Goal: Task Accomplishment & Management: Manage account settings

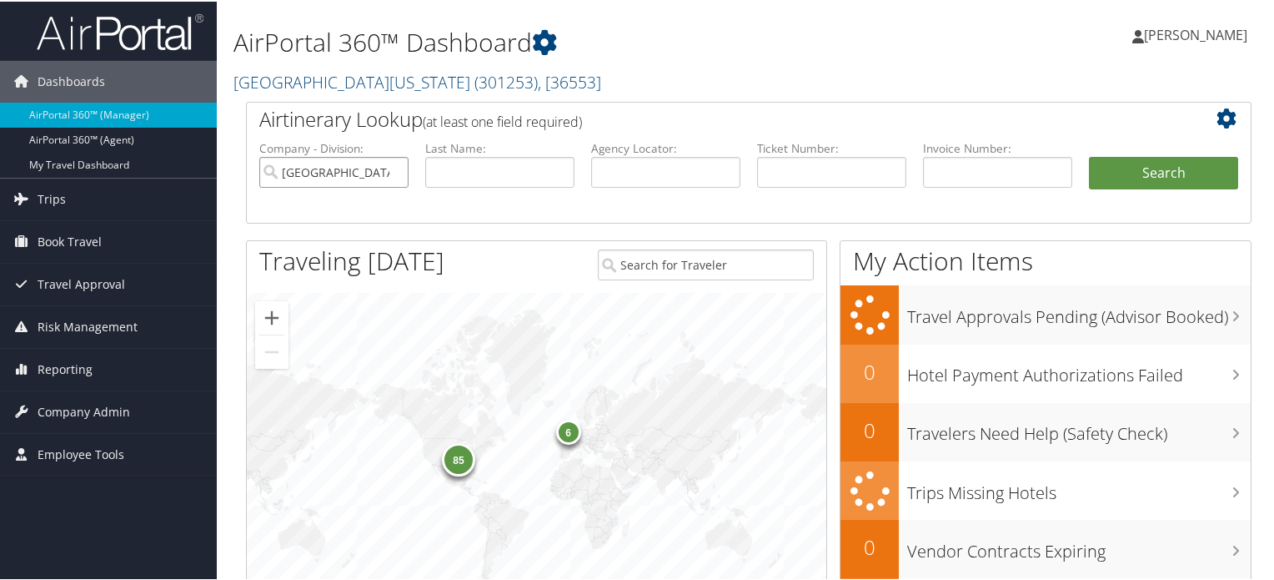
click at [396, 176] on input "[GEOGRAPHIC_DATA][US_STATE]" at bounding box center [333, 170] width 149 height 31
click at [601, 177] on input "text" at bounding box center [665, 170] width 149 height 31
paste input "FZBWKY"
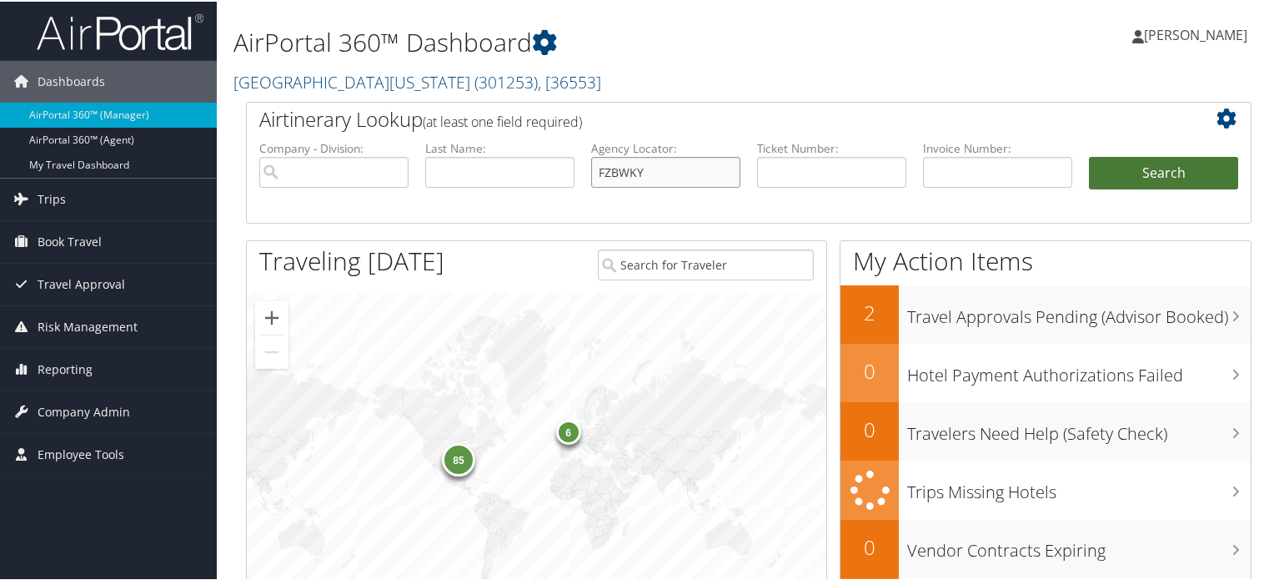
type input "FZBWKY"
click at [1154, 168] on button "Search" at bounding box center [1163, 171] width 149 height 33
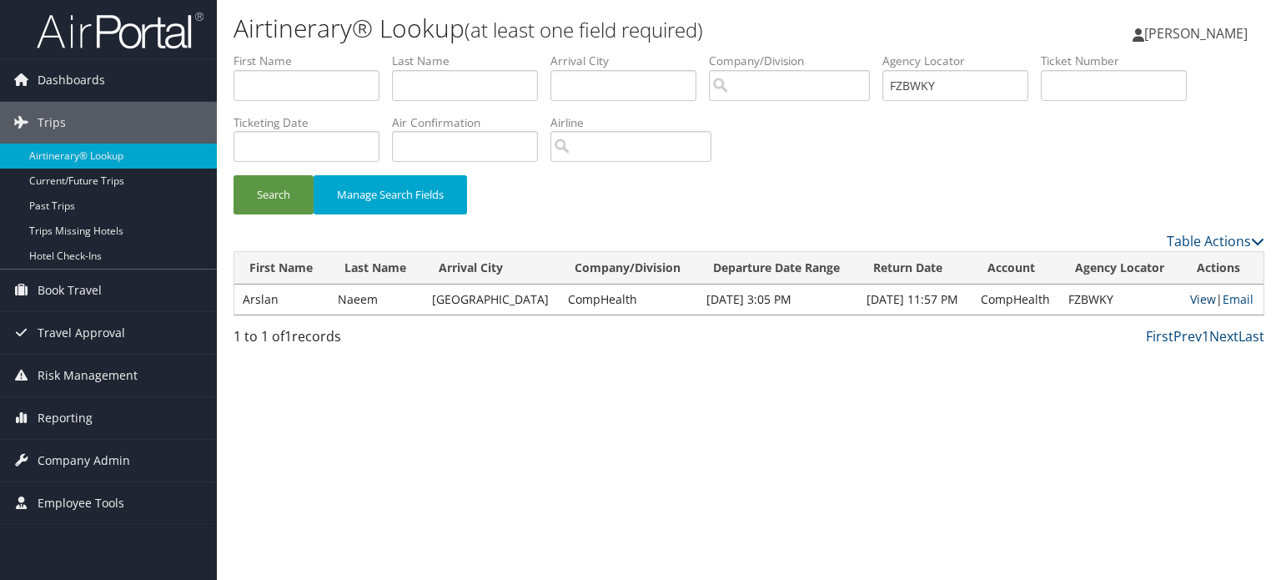
click at [1190, 301] on link "View" at bounding box center [1203, 299] width 26 height 16
click at [1244, 303] on link "Email" at bounding box center [1238, 299] width 31 height 16
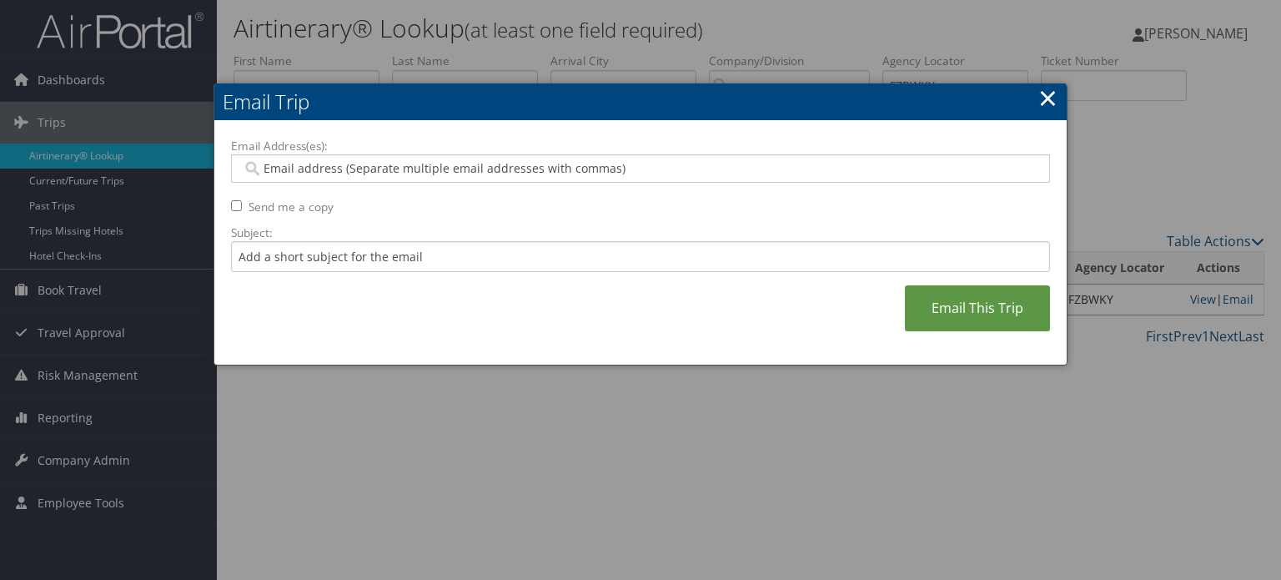
click at [476, 164] on input "Email Address(es):" at bounding box center [640, 168] width 797 height 17
paste input "ARSLAN-NAEEM@LIVE.COM"
type input "ARSLAN-NAEEM@LIVE.COM"
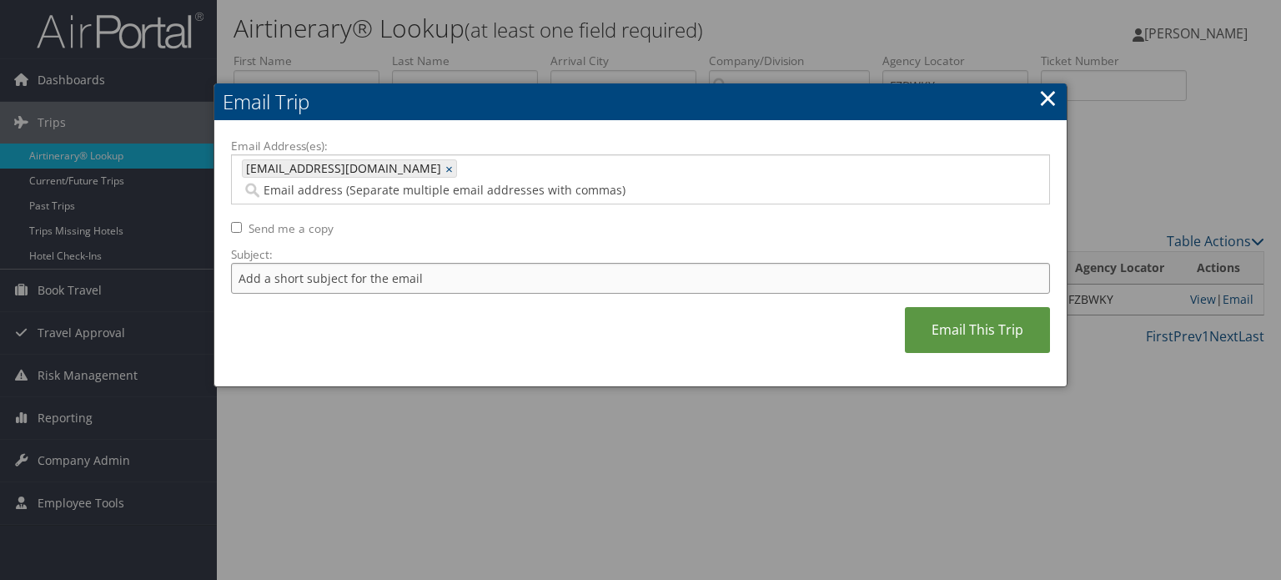
click at [361, 267] on input "Subject:" at bounding box center [640, 278] width 819 height 31
type input "Car Rental confirmation"
click at [998, 312] on link "Email This Trip" at bounding box center [977, 330] width 145 height 46
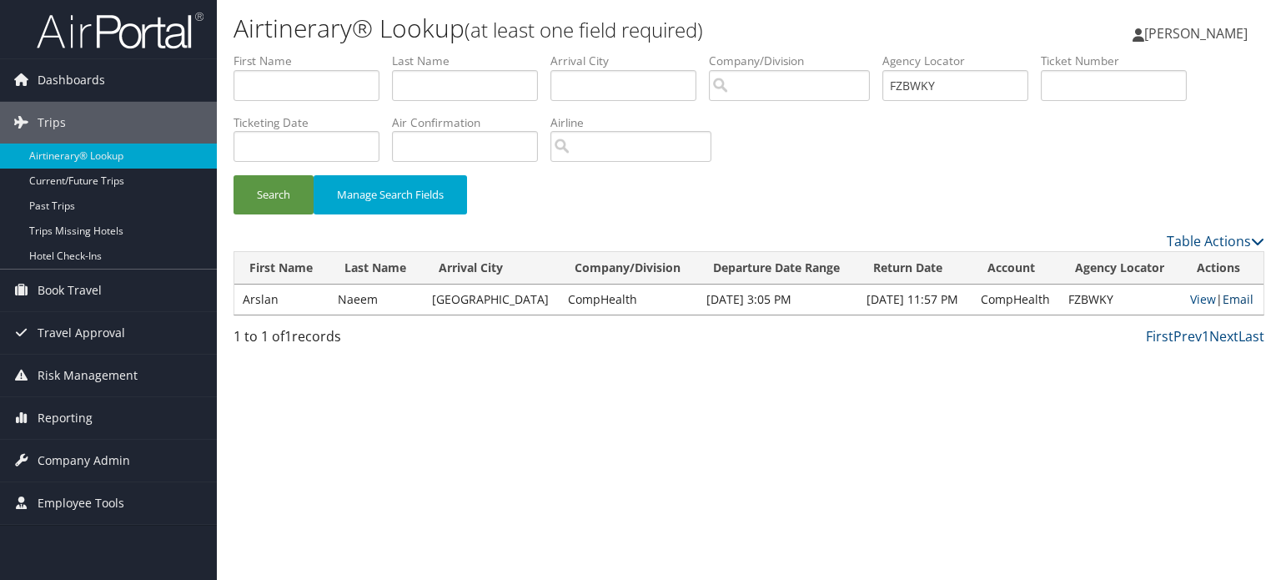
click at [1224, 301] on link "Email" at bounding box center [1238, 299] width 31 height 16
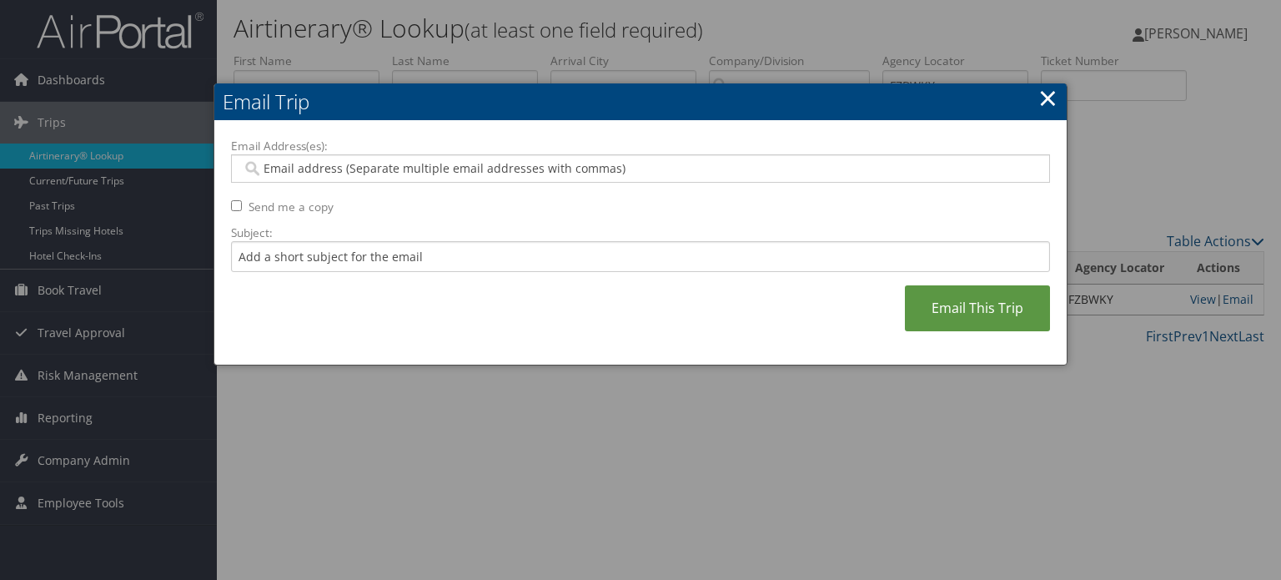
click at [476, 164] on input "Email Address(es):" at bounding box center [640, 168] width 797 height 17
paste input "ARSLAN-NAEEM@LIVE.COM"
type input "ARSLAN-NAEEM@LIVE.COM"
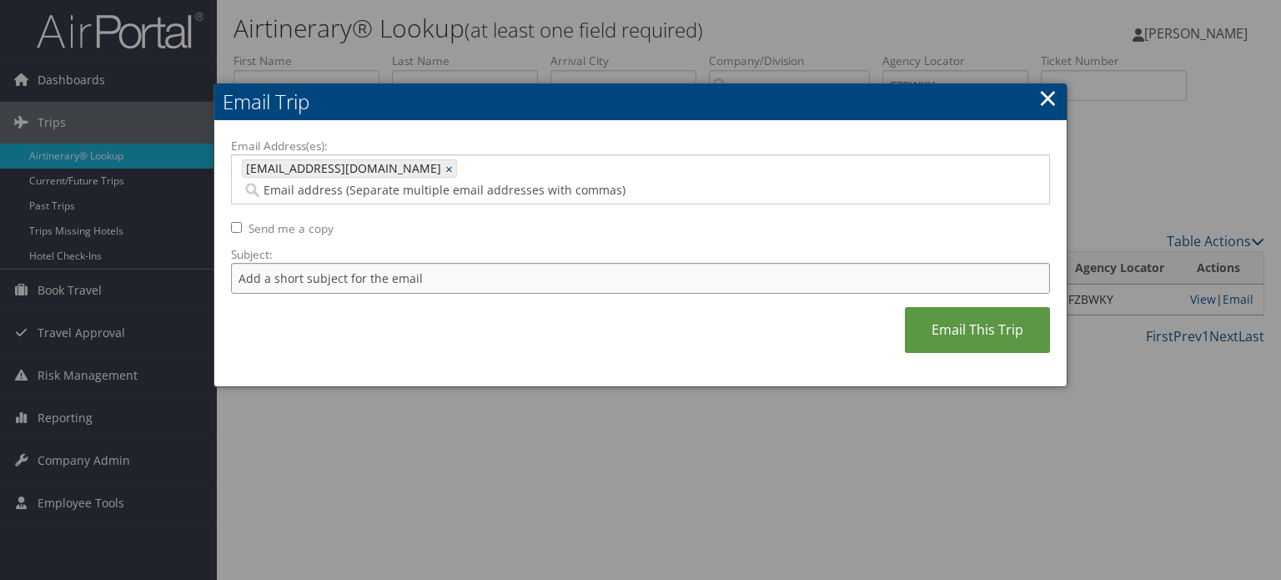
click at [366, 263] on input "Subject:" at bounding box center [640, 278] width 819 height 31
click at [483, 264] on input "Car Rental confirmation September 22 - 26" at bounding box center [640, 278] width 819 height 31
type input "Car Rental confirmation"
click at [964, 307] on link "Email This Trip" at bounding box center [977, 330] width 145 height 46
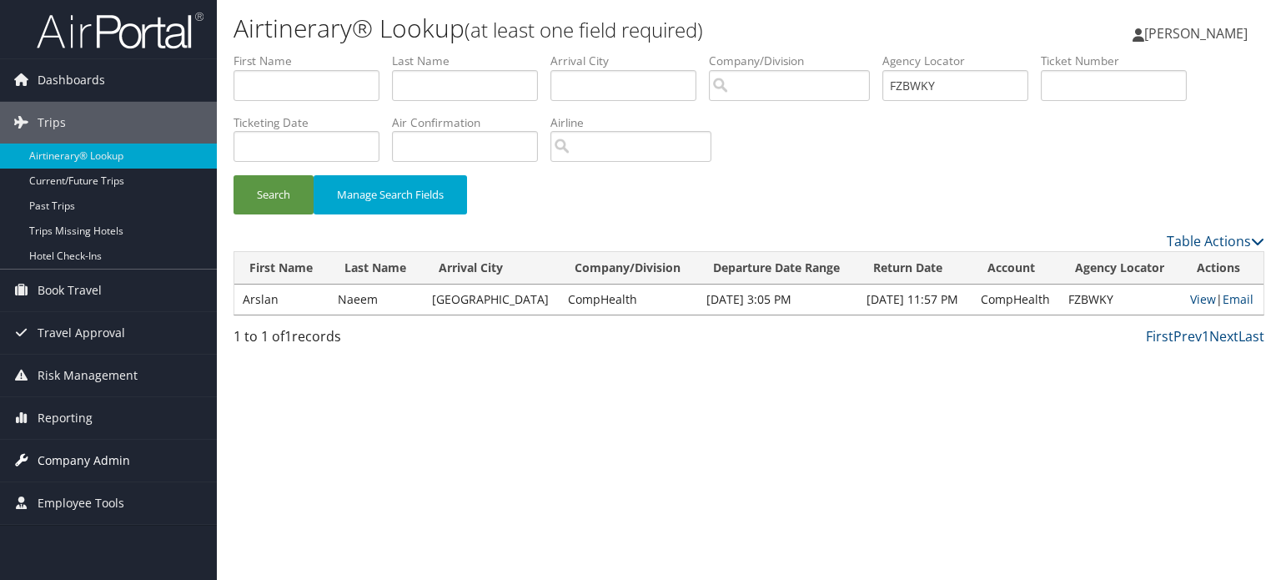
click at [105, 463] on span "Company Admin" at bounding box center [84, 461] width 93 height 42
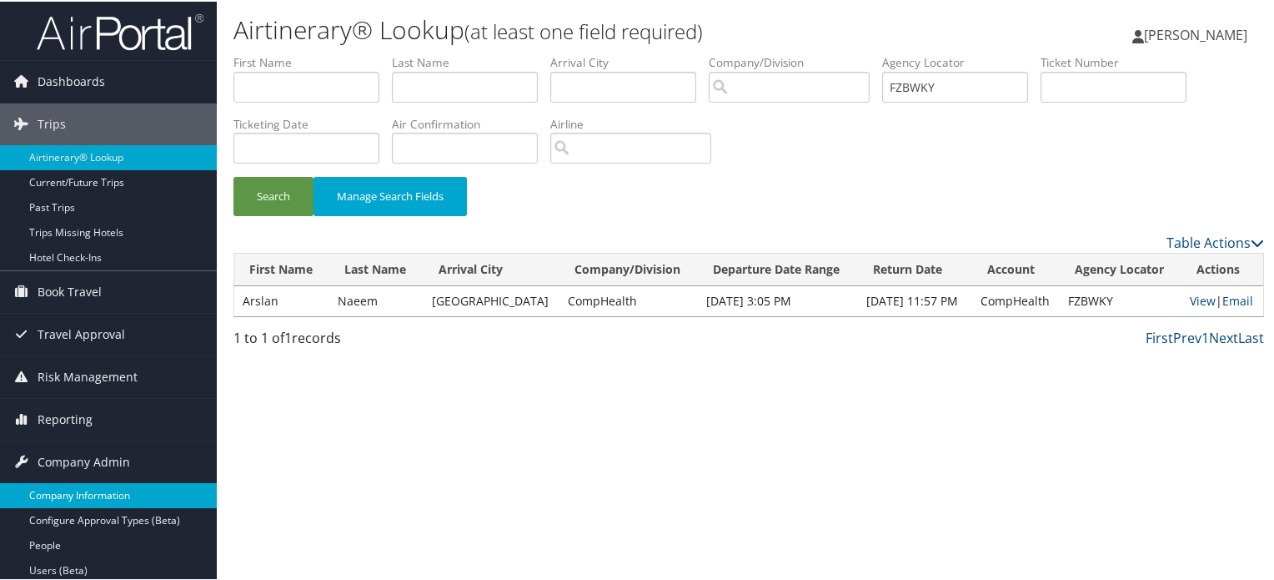
click at [102, 497] on link "Company Information" at bounding box center [108, 493] width 217 height 25
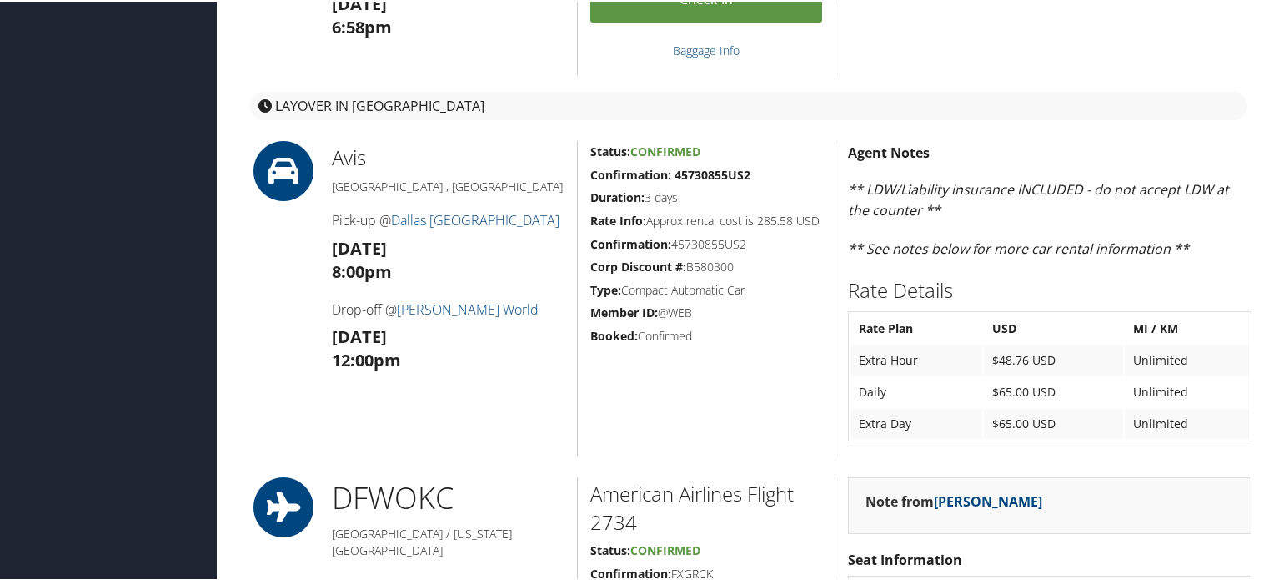
scroll to position [2502, 0]
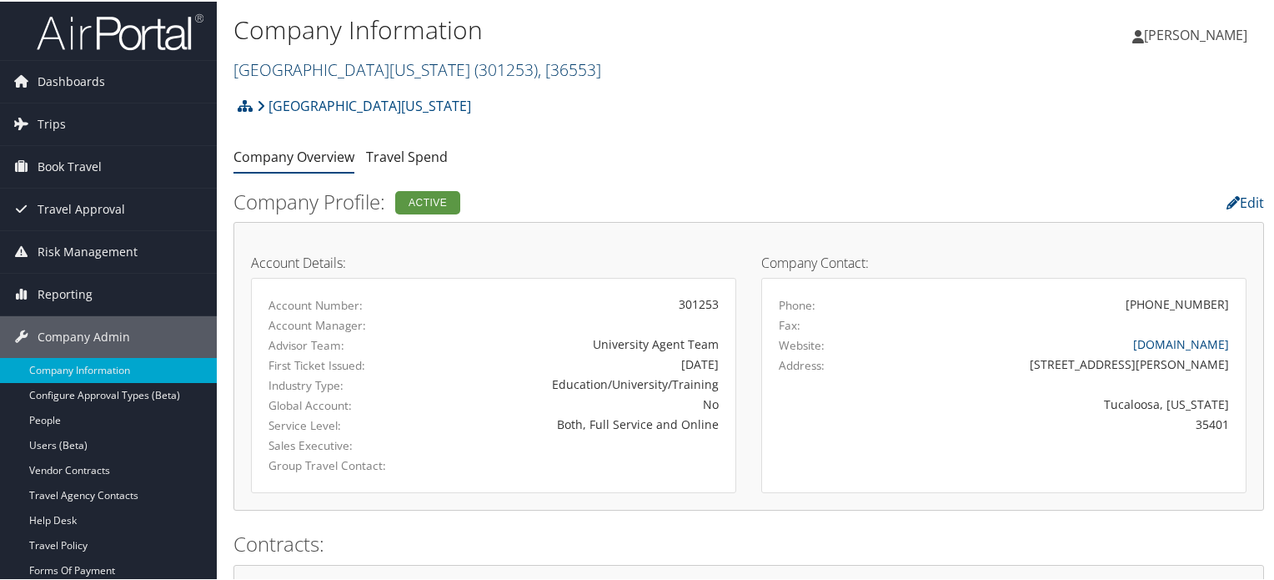
click at [475, 67] on span "( 301253 )" at bounding box center [506, 68] width 63 height 23
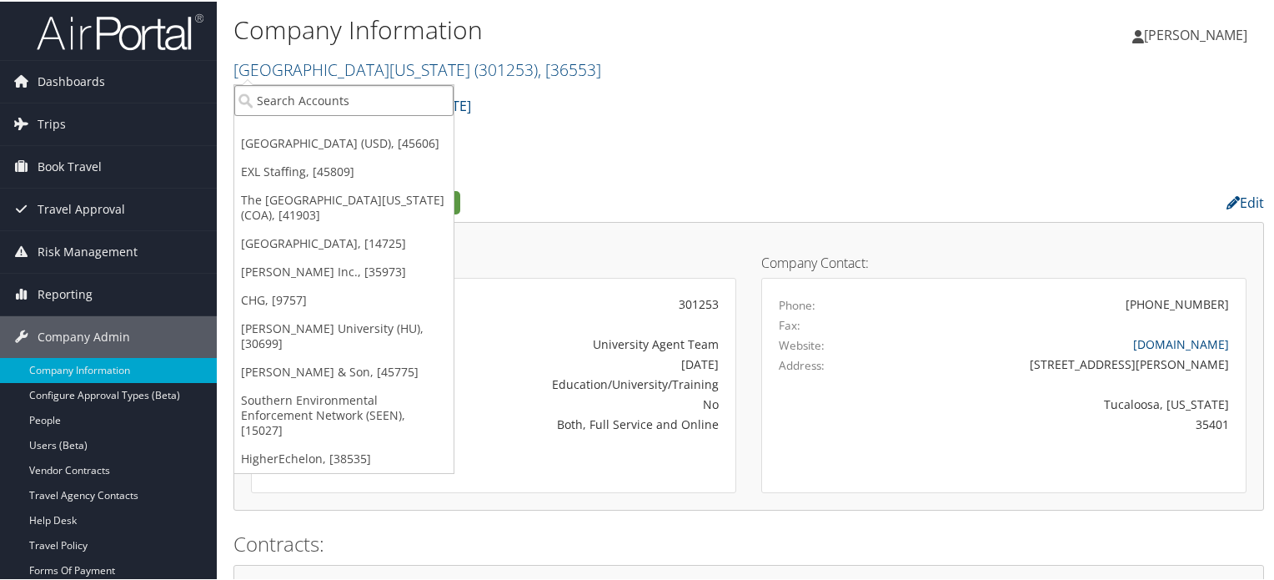
click at [367, 109] on input "search" at bounding box center [343, 98] width 219 height 31
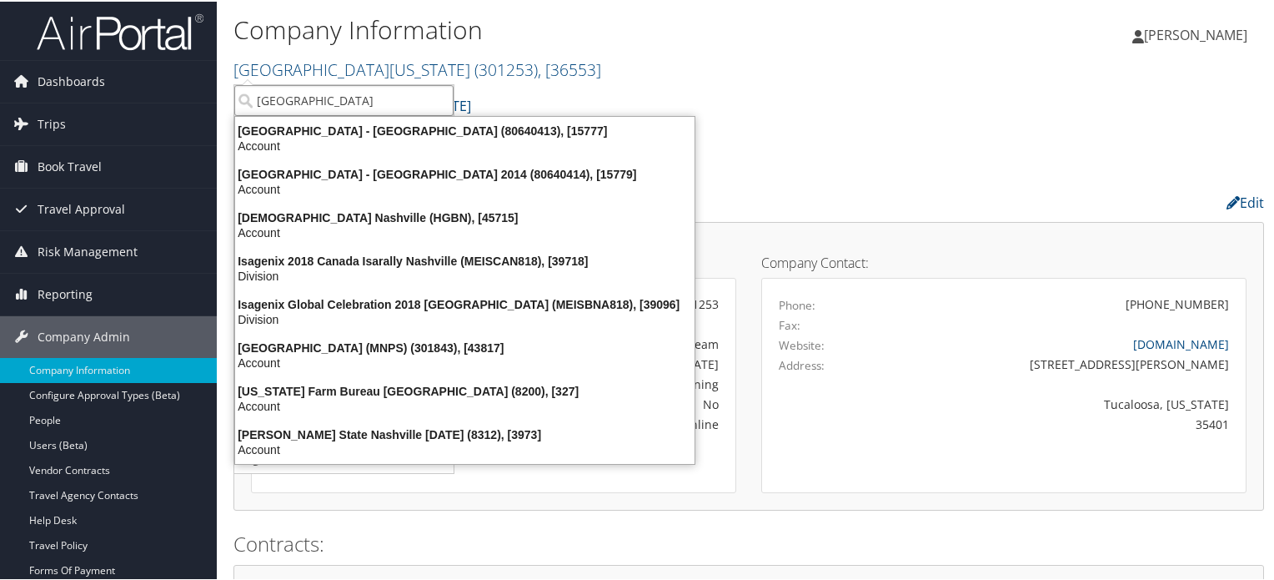
type input "nashville"
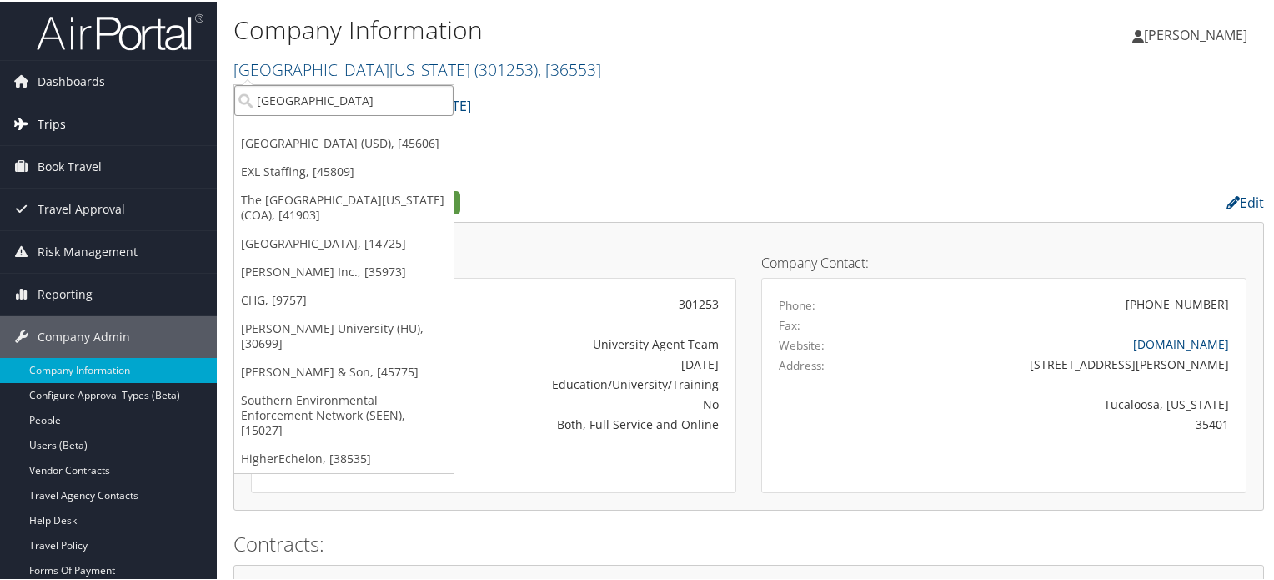
drag, startPoint x: 315, startPoint y: 97, endPoint x: 123, endPoint y: 123, distance: 193.6
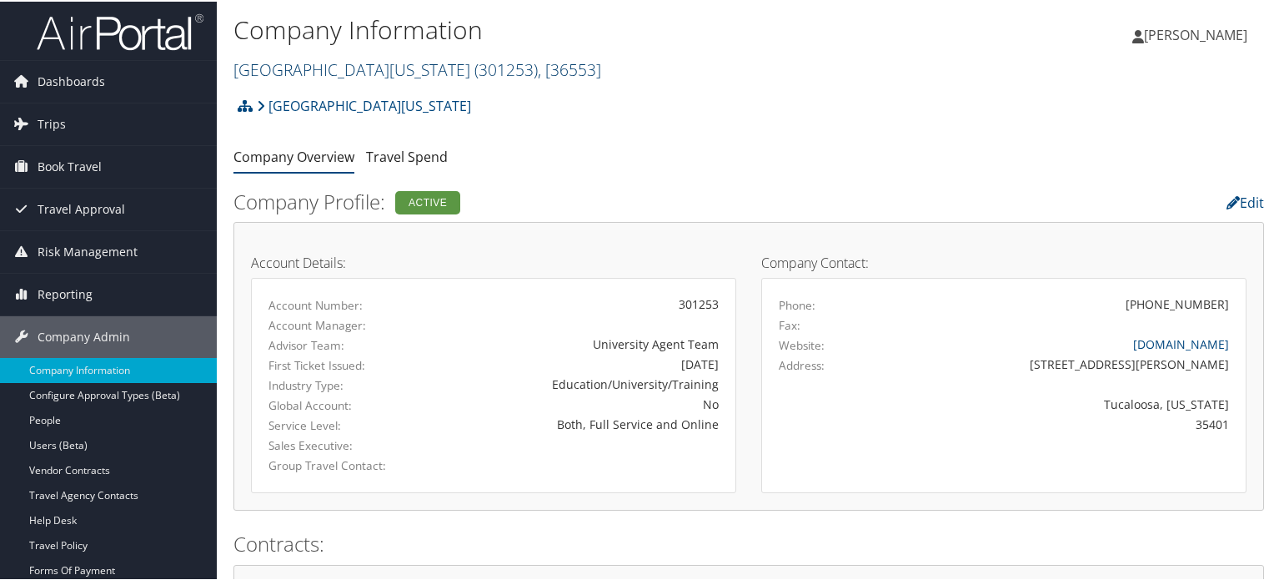
click at [369, 62] on link "University of Alabama ( 301253 ) , [ 36553 ]" at bounding box center [418, 68] width 368 height 23
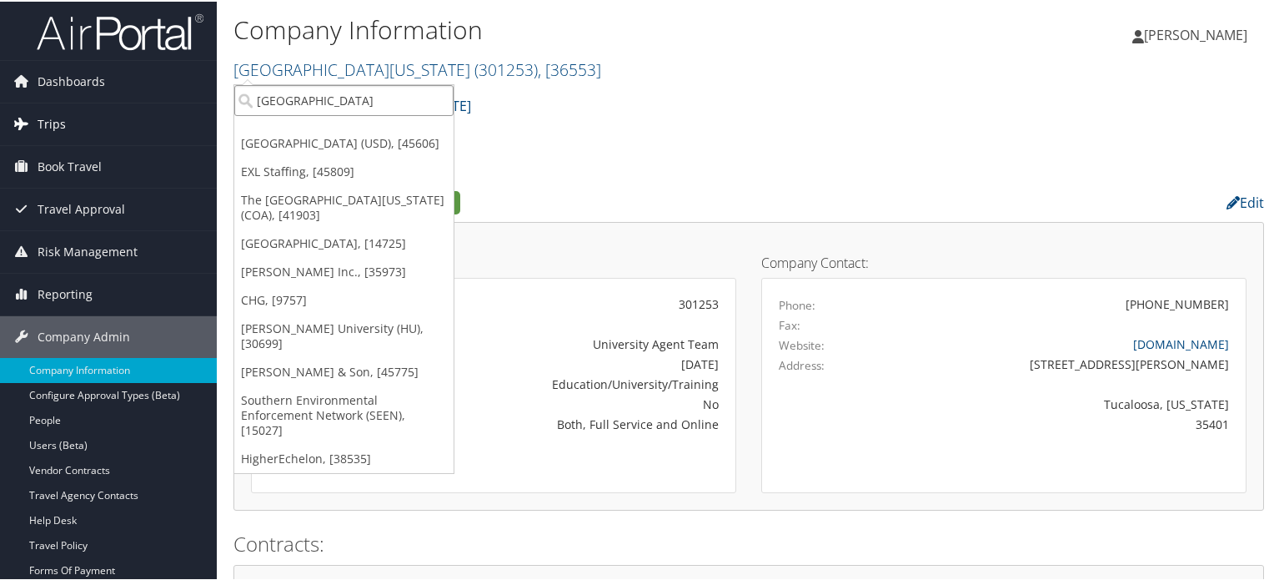
drag, startPoint x: 333, startPoint y: 102, endPoint x: 107, endPoint y: 103, distance: 226.0
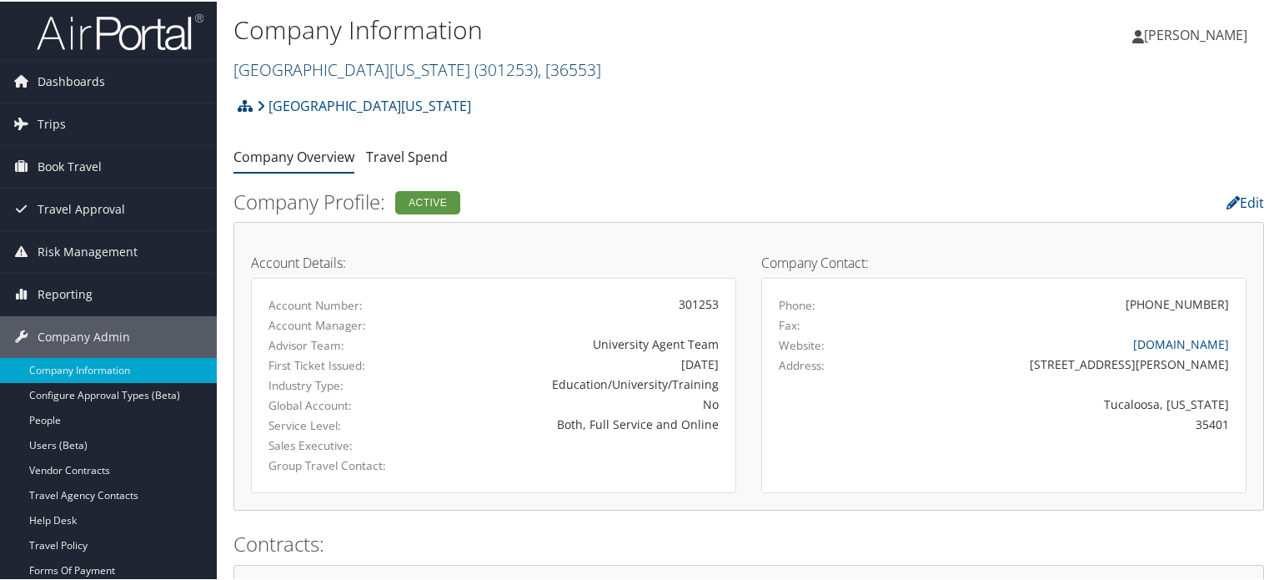
click at [340, 69] on link "University of Alabama ( 301253 ) , [ 36553 ]" at bounding box center [418, 68] width 368 height 23
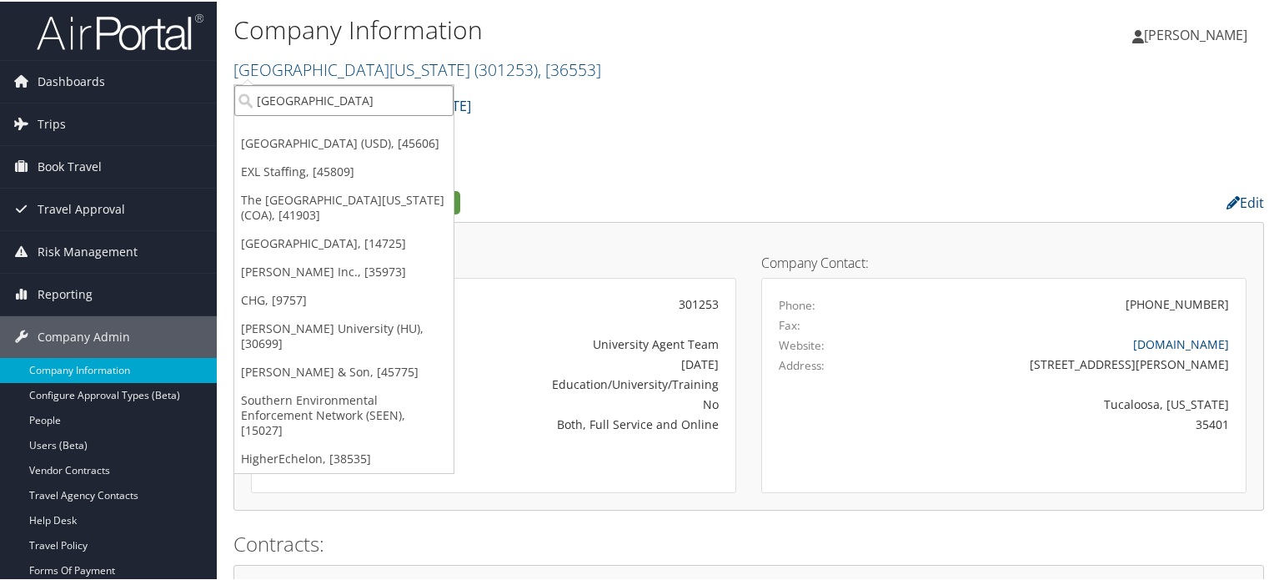
click at [327, 100] on input "nashville" at bounding box center [343, 98] width 219 height 31
paste input "NASHVILLE PUBLIC SCHOOLS"
type input "NASHVILLE PUBLIC SCHOOLS"
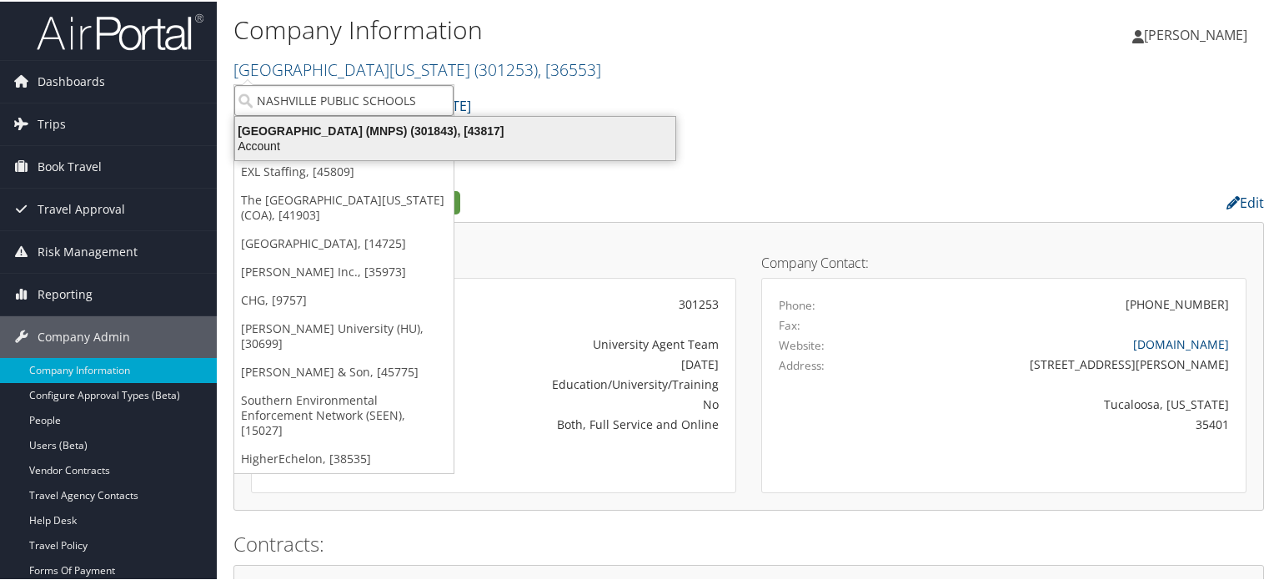
click at [356, 128] on div "Metropolitan Nashville Public Schools (MNPS) (301843), [43817]" at bounding box center [455, 129] width 460 height 15
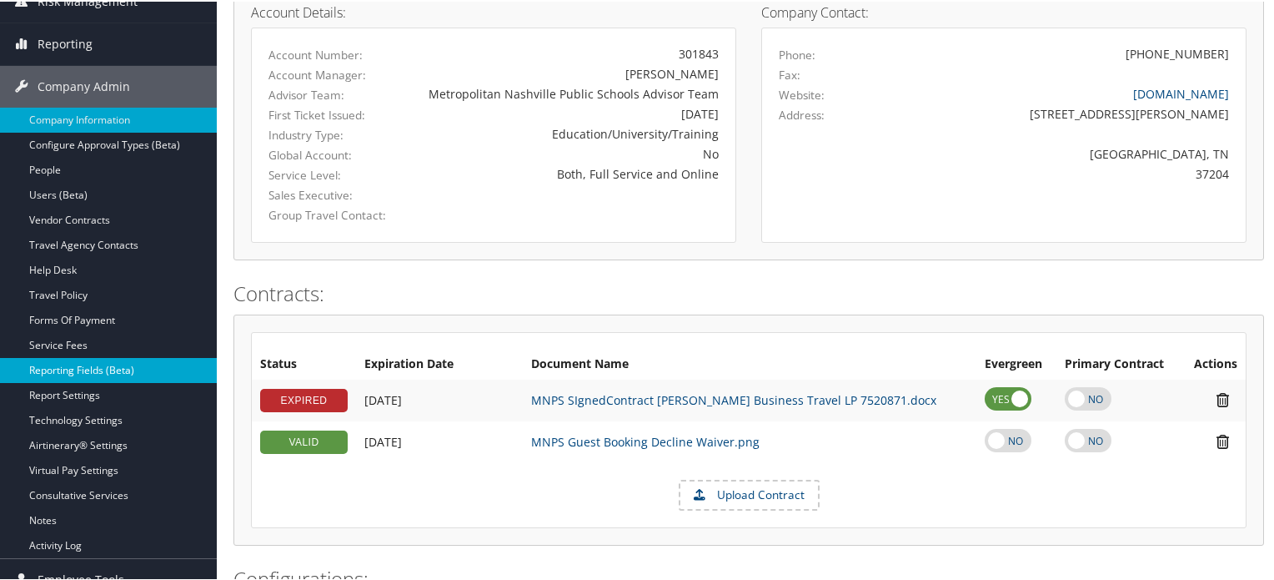
scroll to position [334, 0]
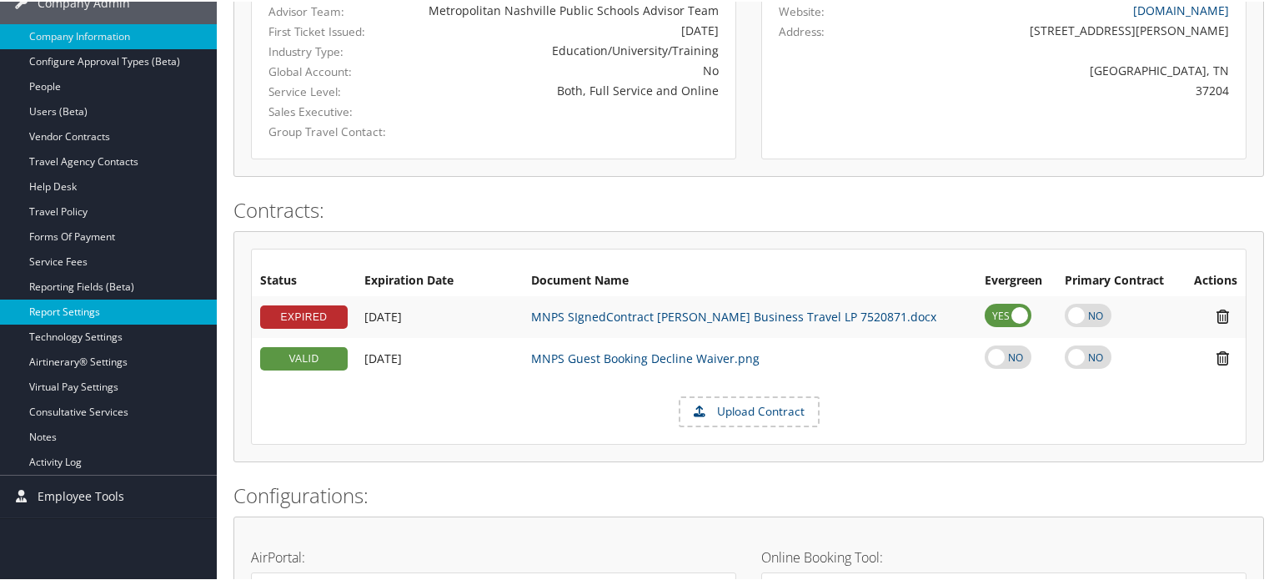
click at [99, 313] on link "Report Settings" at bounding box center [108, 310] width 217 height 25
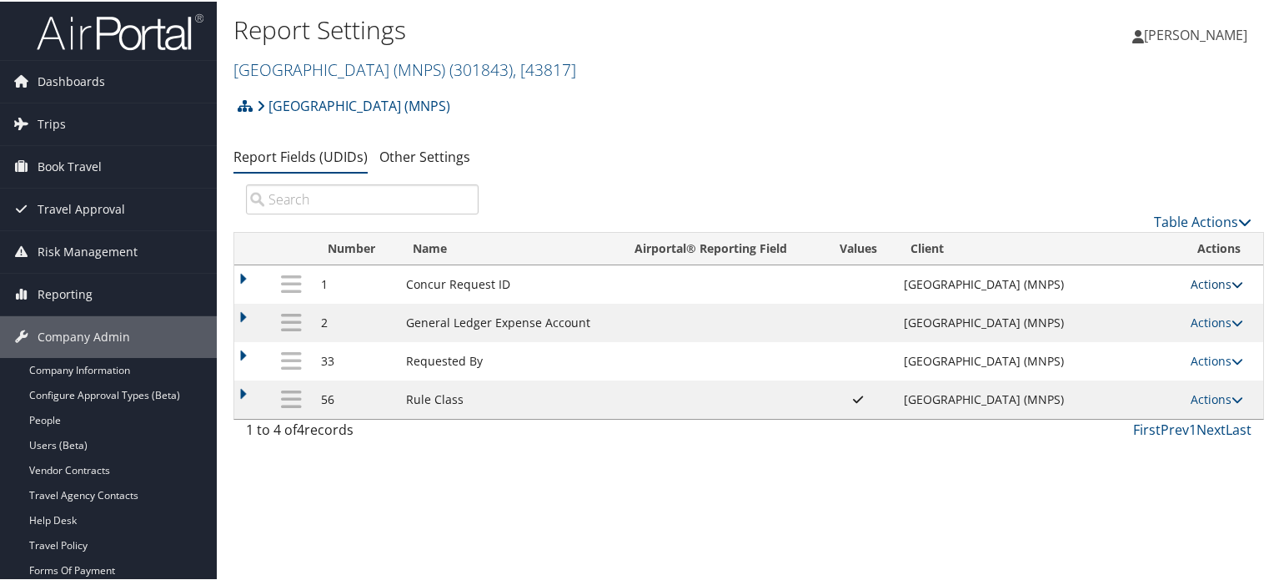
click at [1232, 284] on icon at bounding box center [1238, 283] width 12 height 12
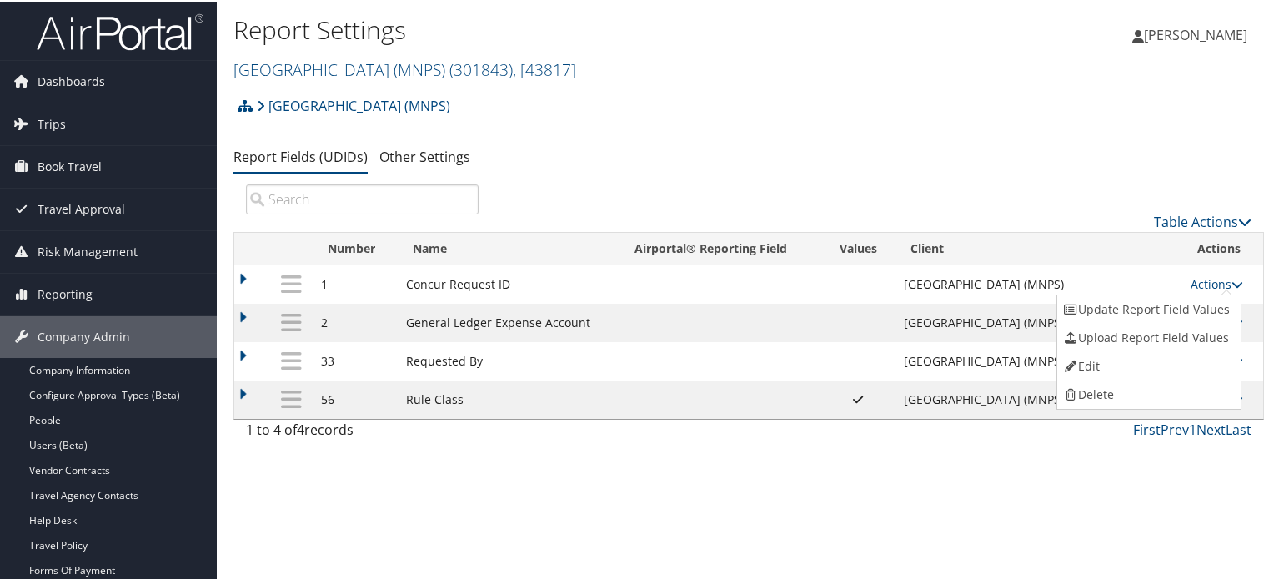
click at [1228, 293] on ul "Update Report Field Values Upload Report Field Values Edit Delete" at bounding box center [1150, 350] width 186 height 115
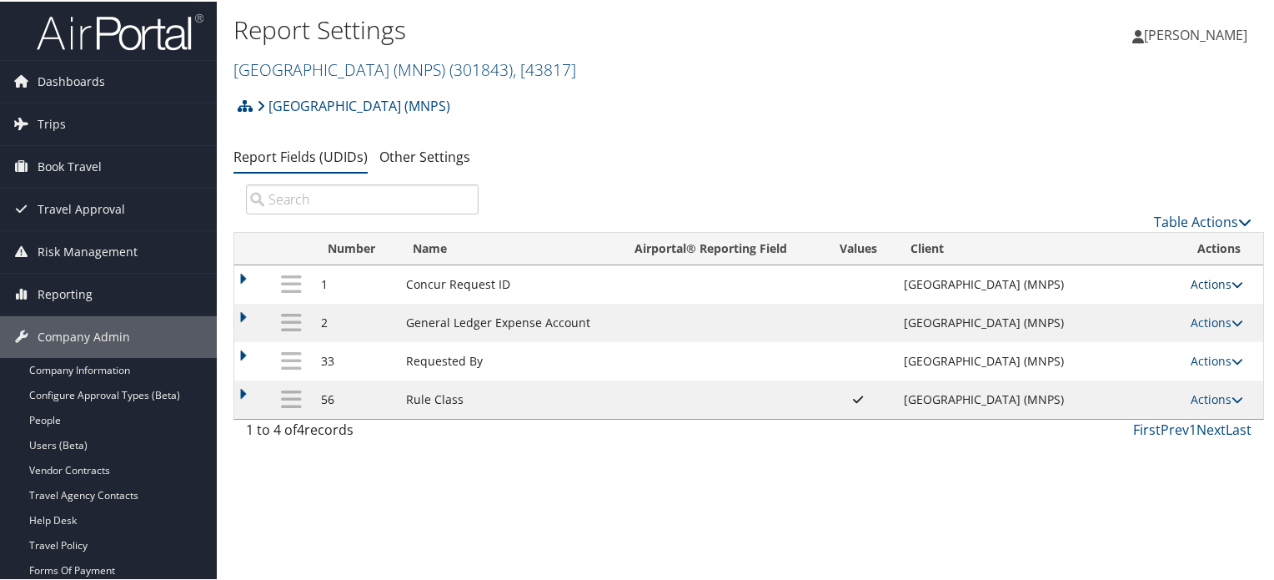
click at [1232, 283] on icon at bounding box center [1238, 283] width 12 height 12
